Goal: Transaction & Acquisition: Register for event/course

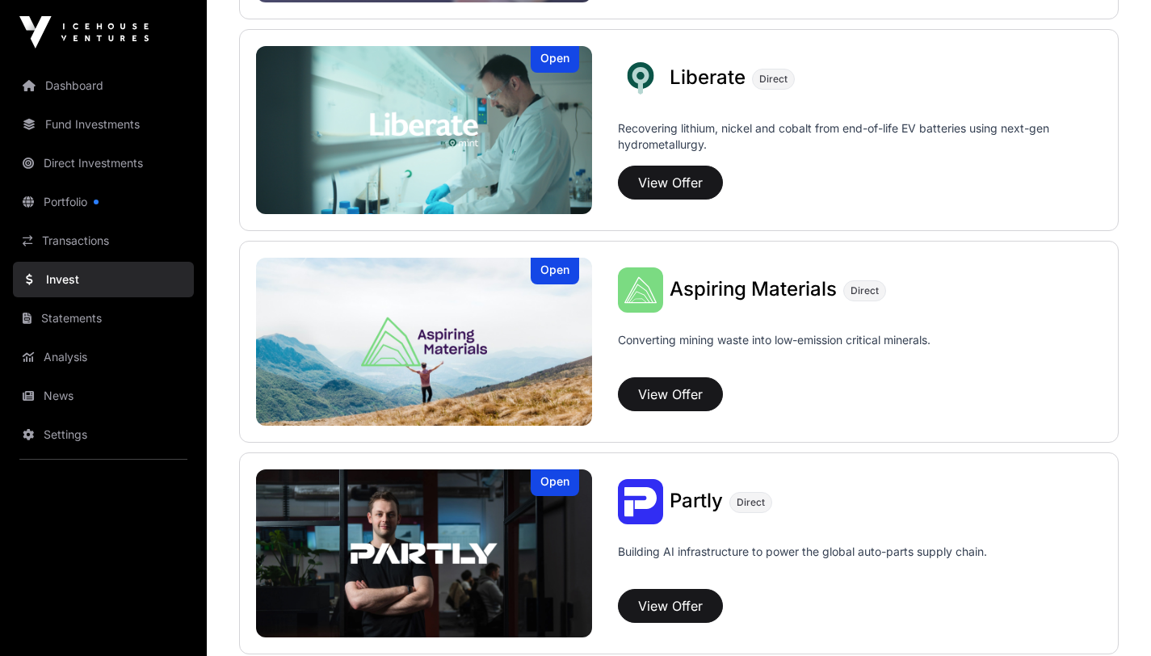
scroll to position [1251, 0]
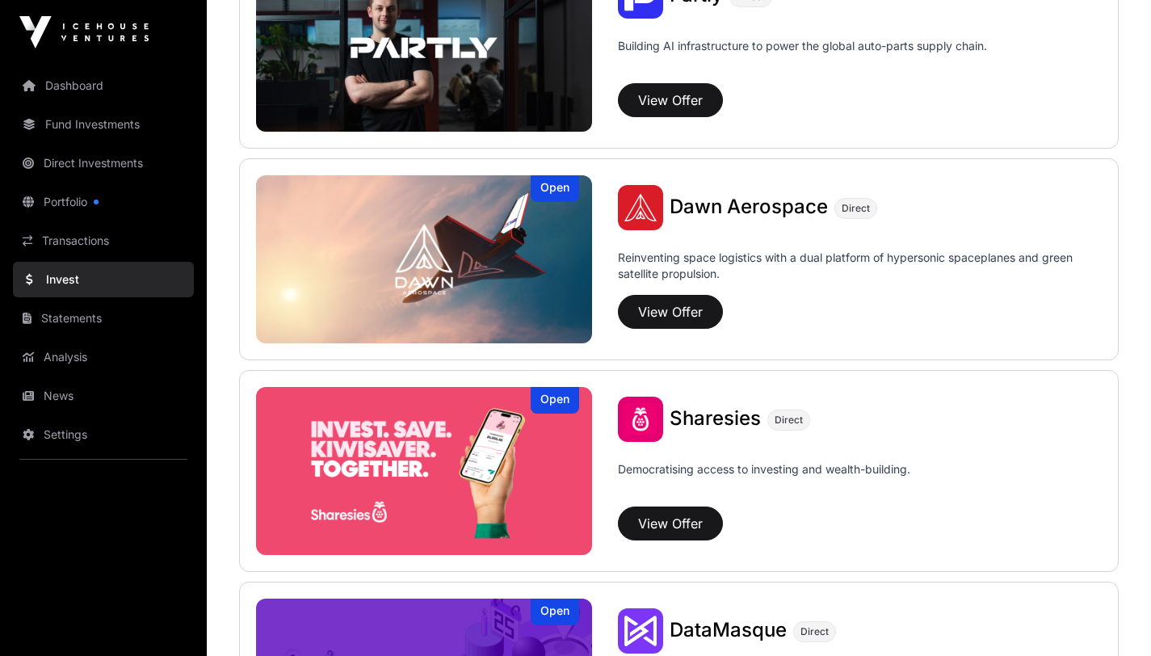
scroll to position [1749, 0]
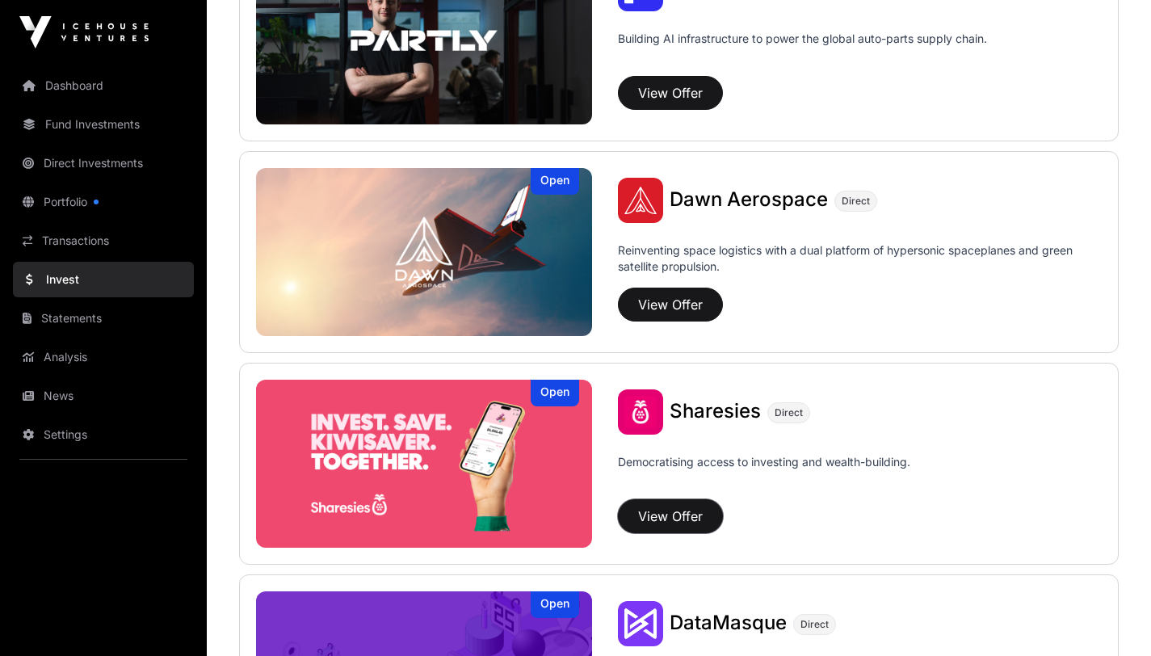
click at [694, 522] on button "View Offer" at bounding box center [670, 516] width 105 height 34
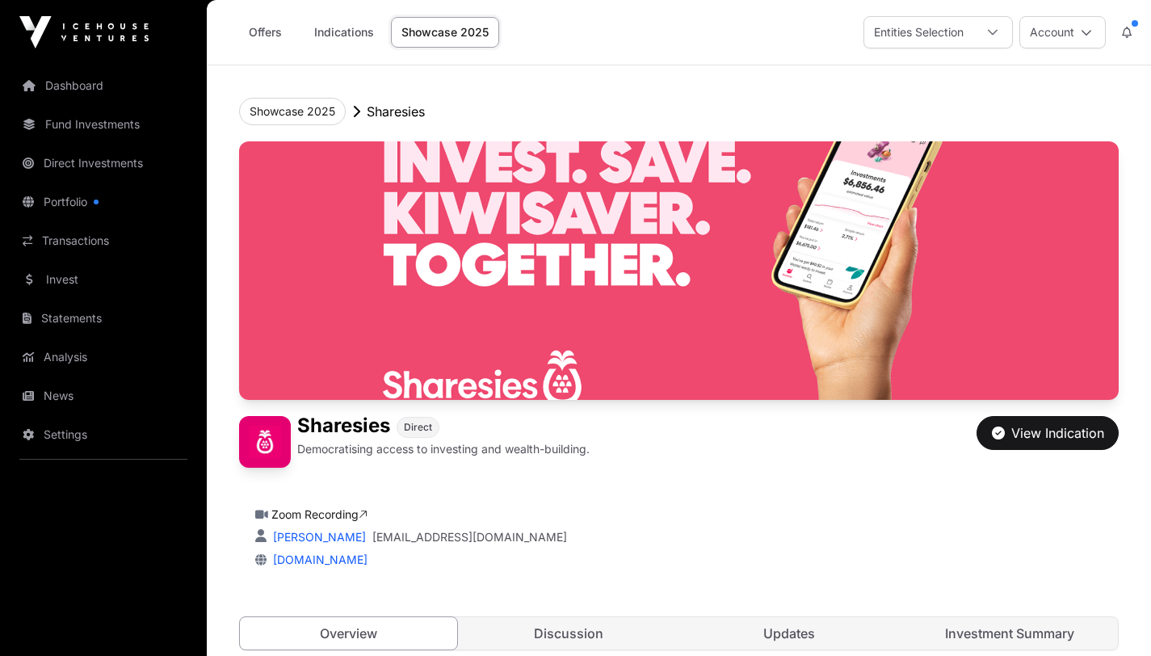
click at [992, 36] on icon at bounding box center [992, 32] width 11 height 11
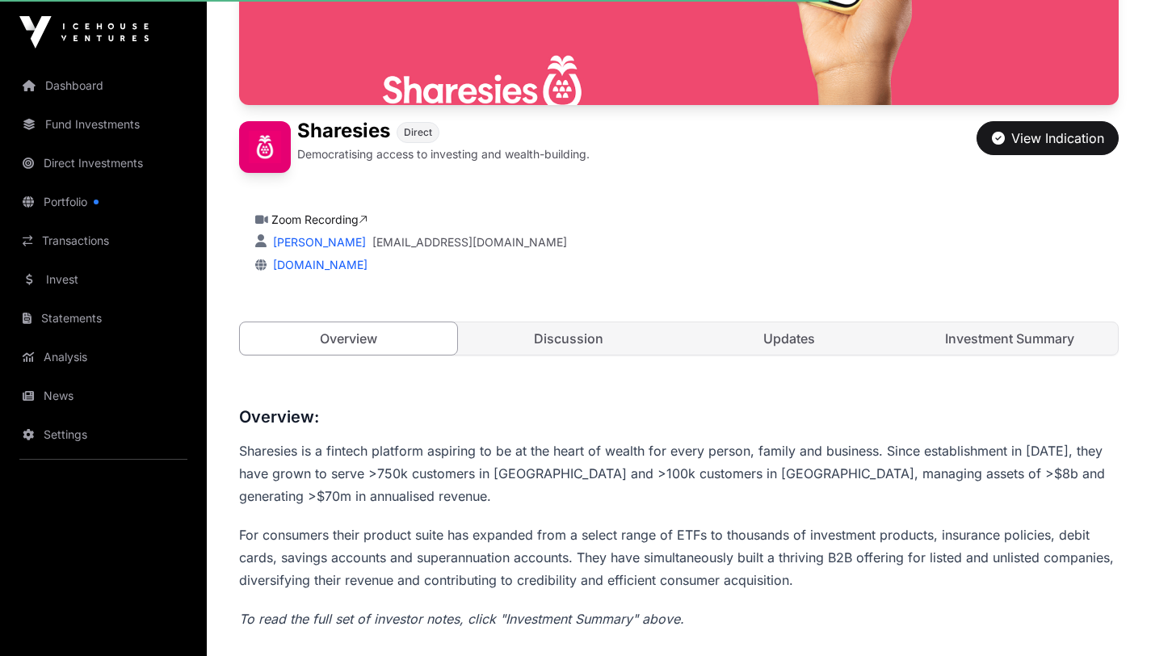
scroll to position [299, 0]
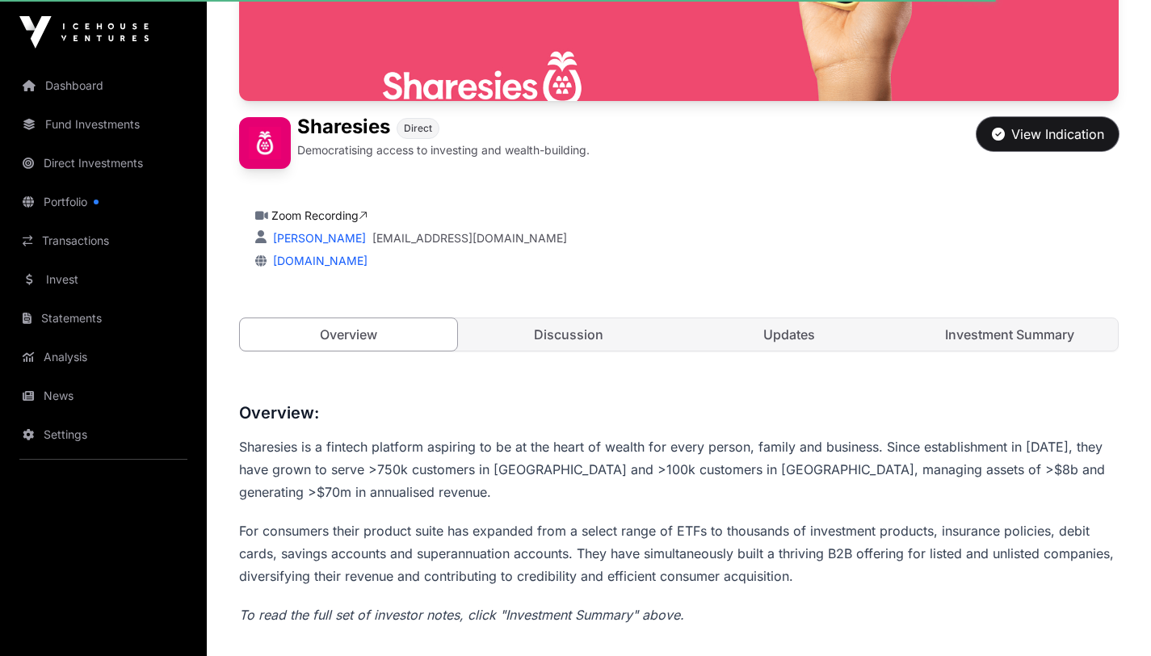
click at [1063, 134] on div "View Indication" at bounding box center [1048, 133] width 112 height 19
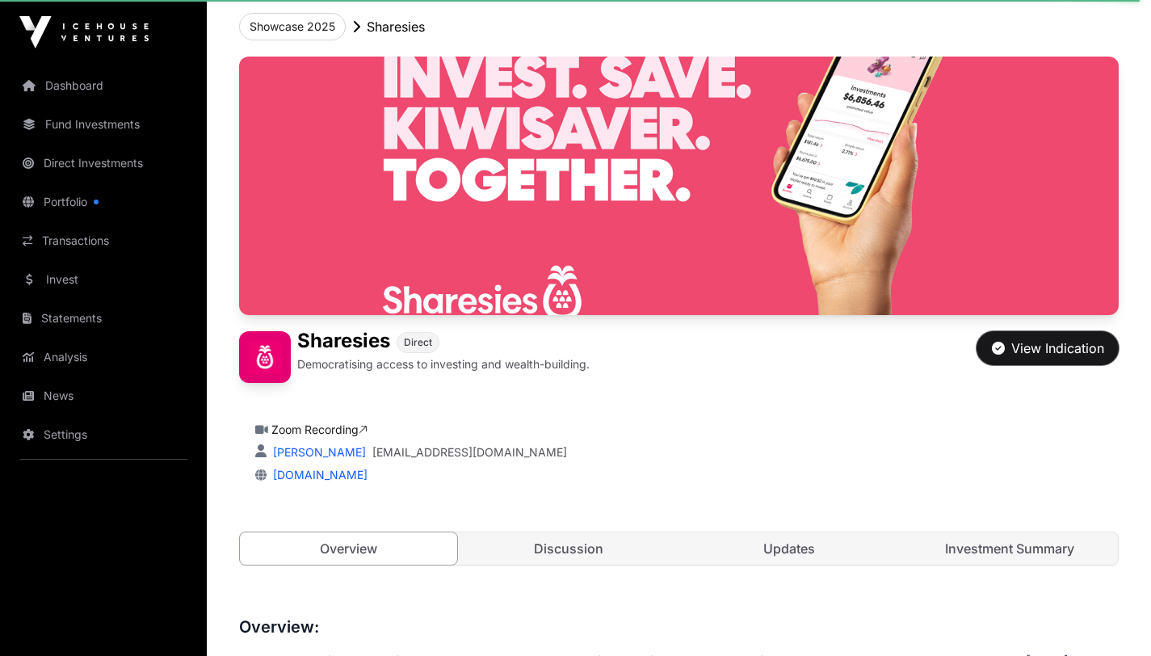
scroll to position [0, 0]
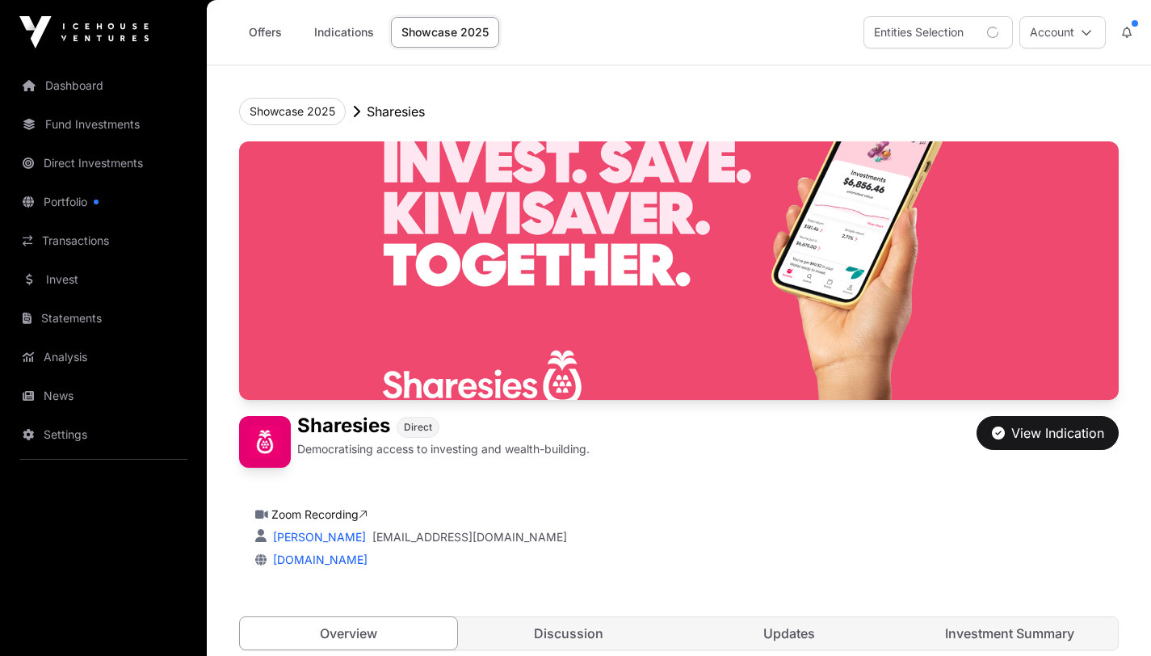
click at [345, 27] on link "Indications" at bounding box center [344, 32] width 81 height 31
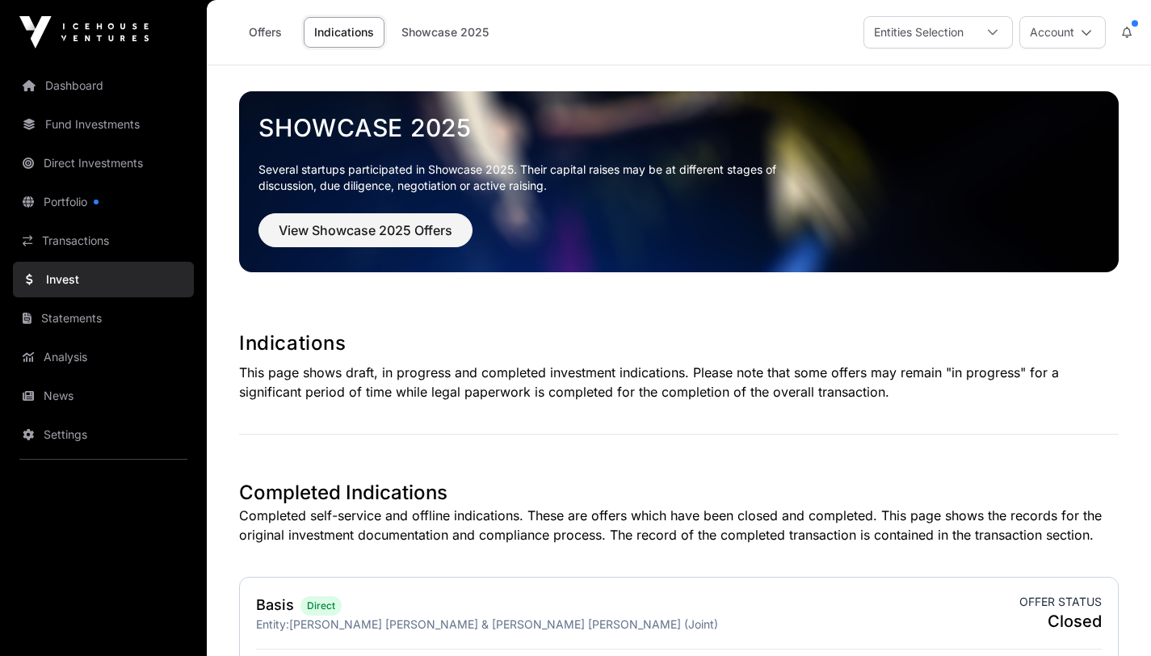
click at [265, 36] on link "Offers" at bounding box center [265, 32] width 65 height 31
click at [257, 32] on link "Offers" at bounding box center [265, 32] width 65 height 31
click at [57, 287] on link "Invest" at bounding box center [103, 280] width 181 height 36
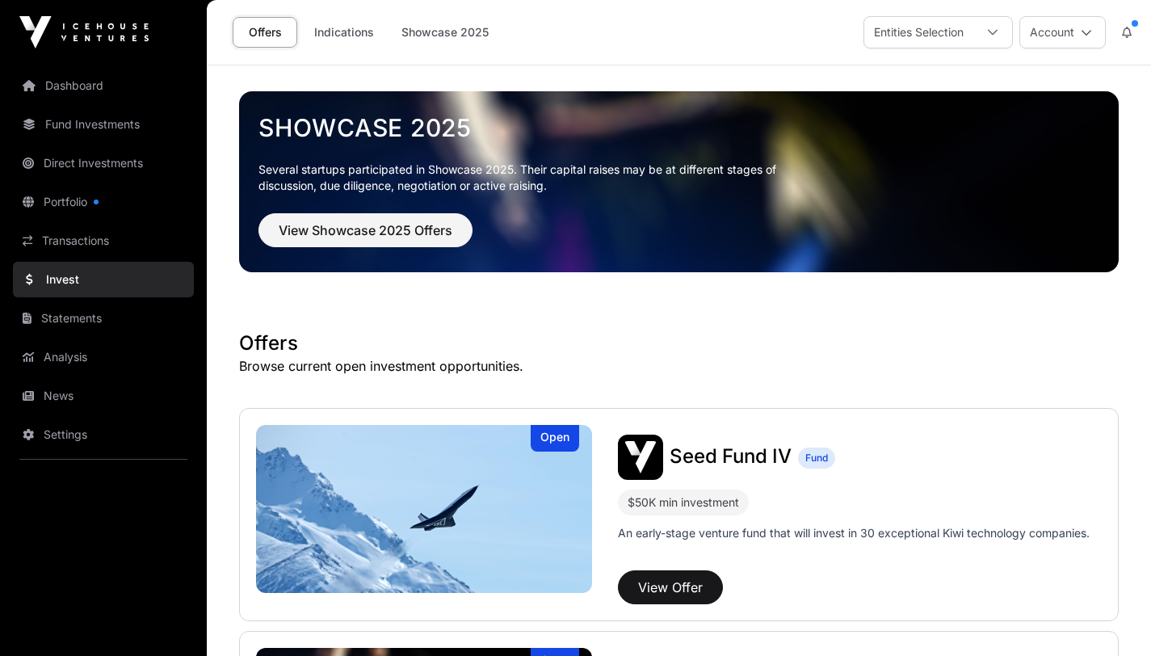
click at [1124, 32] on icon at bounding box center [1126, 32] width 10 height 11
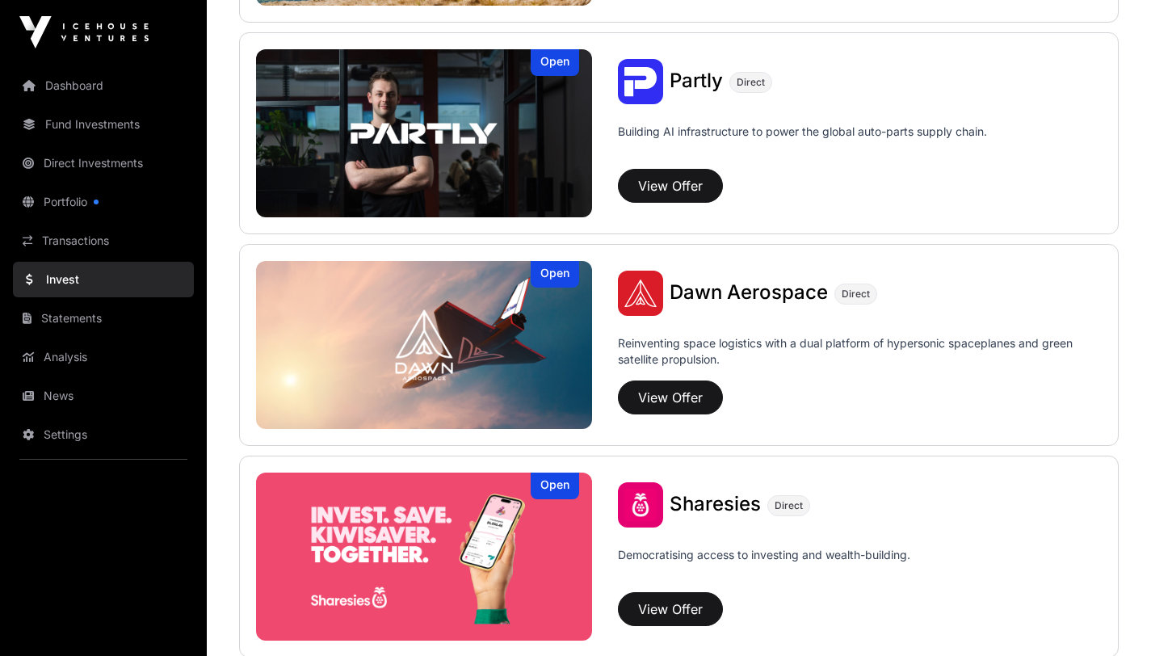
scroll to position [1705, 0]
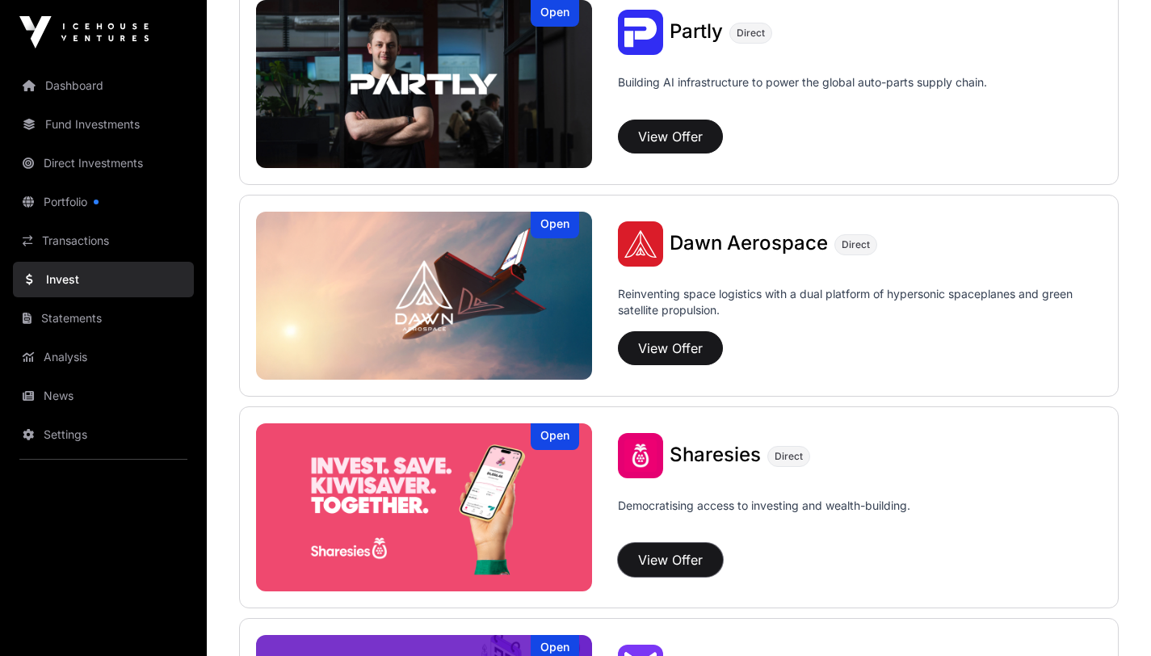
click at [664, 555] on button "View Offer" at bounding box center [670, 560] width 105 height 34
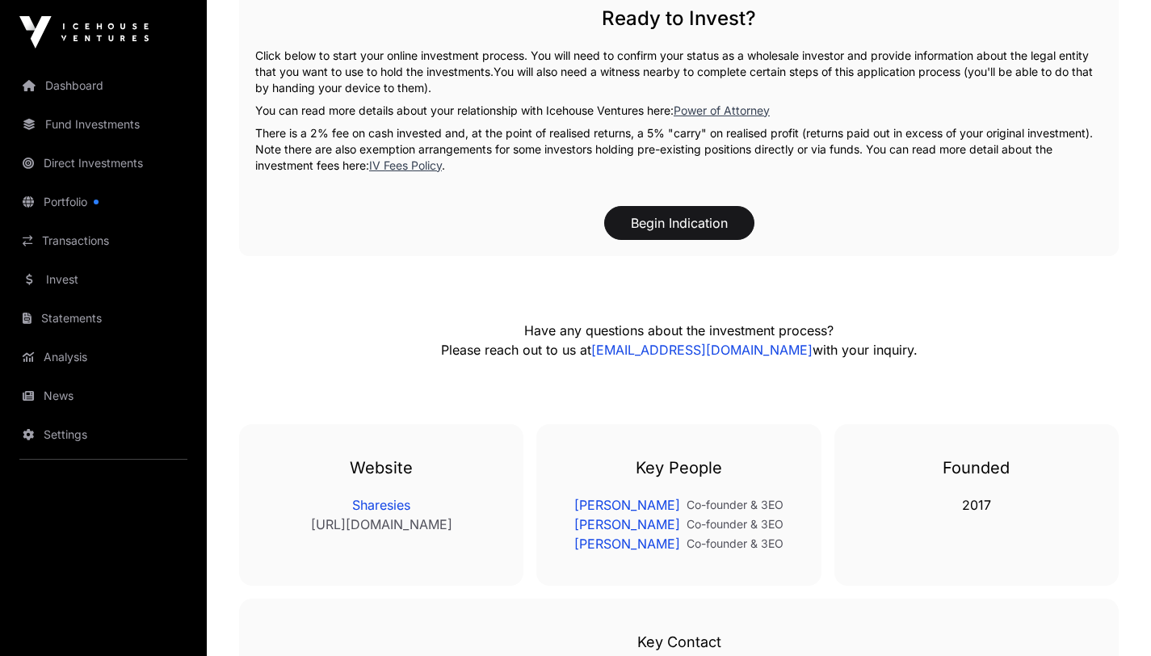
scroll to position [2446, 0]
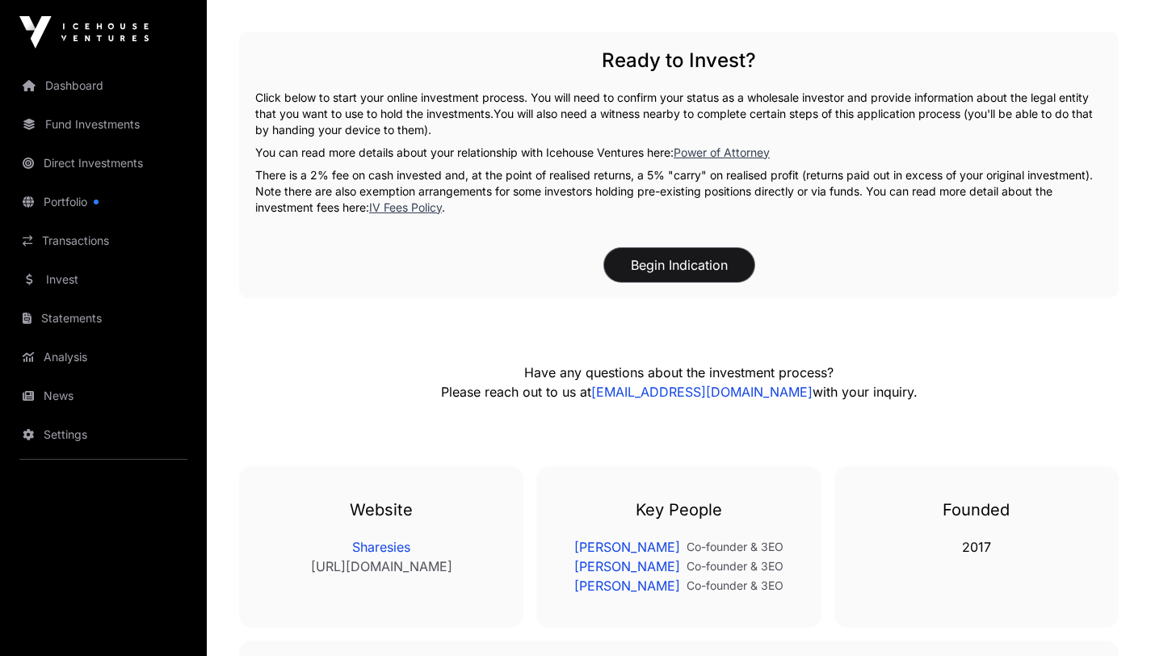
click at [672, 261] on button "Begin Indication" at bounding box center [679, 265] width 150 height 34
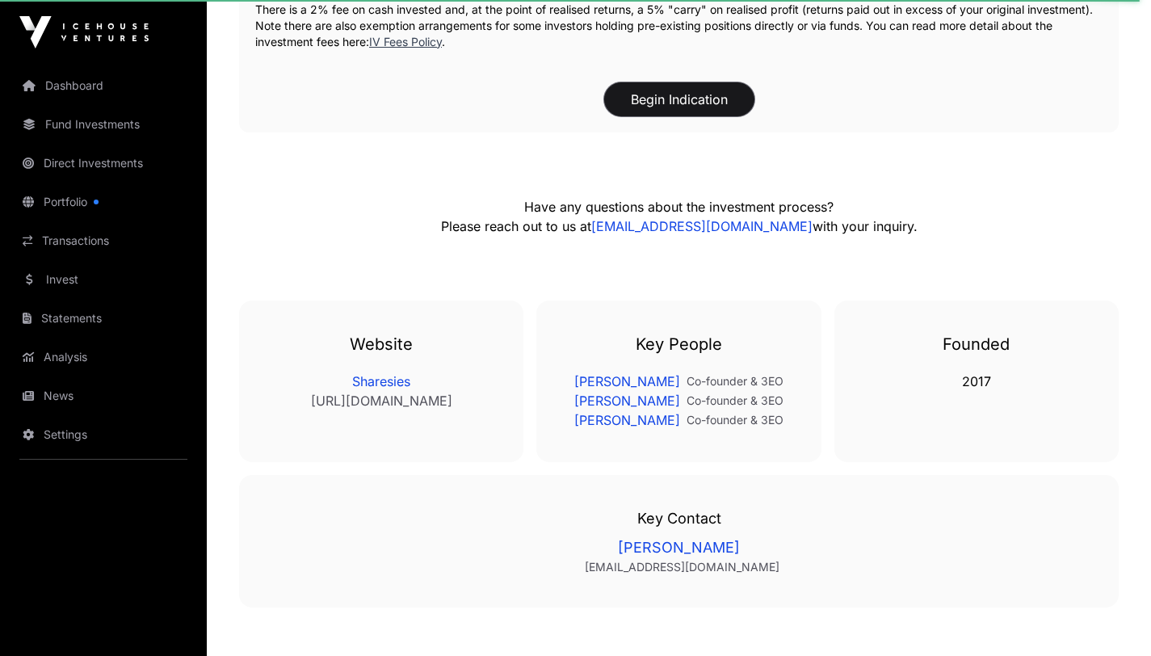
scroll to position [2731, 0]
